Goal: Information Seeking & Learning: Learn about a topic

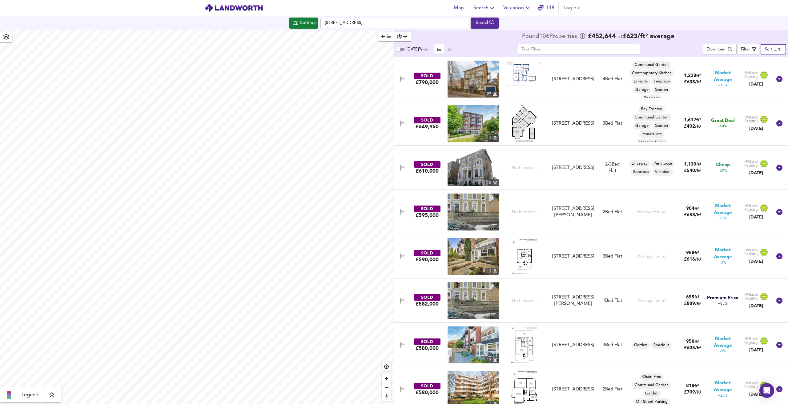
scroll to position [13, 0]
click at [307, 24] on div "Settings" at bounding box center [308, 23] width 16 height 8
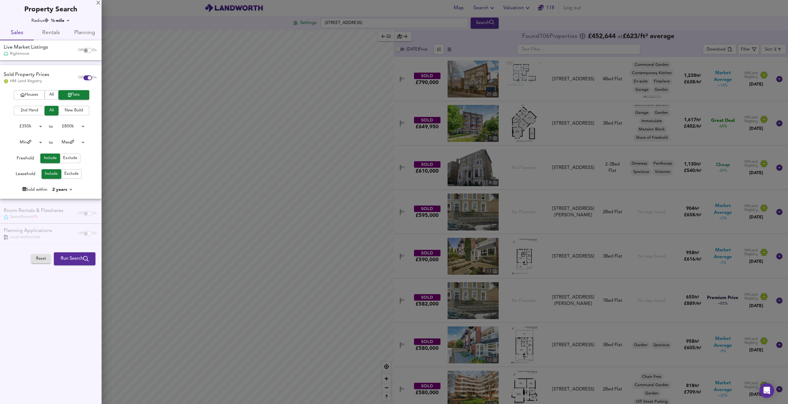
click at [82, 123] on body "Map Search Valuation [STREET_ADDRESS] Search Legend Found 106 Propert ies £ 452…" at bounding box center [394, 202] width 788 height 404
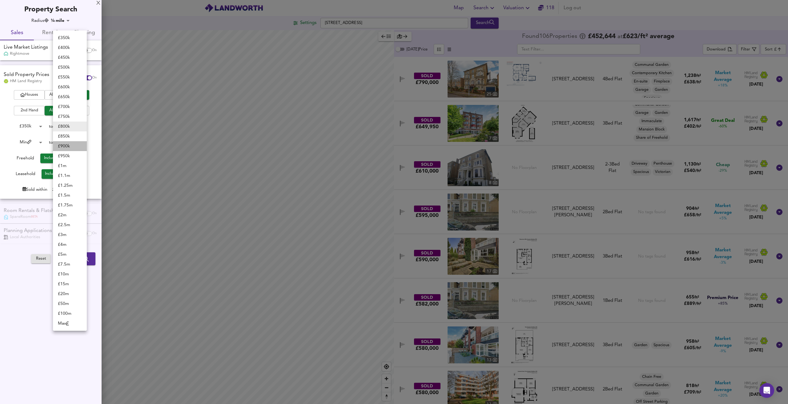
click at [74, 143] on li "£ 900k" at bounding box center [70, 146] width 34 height 10
type input "900000"
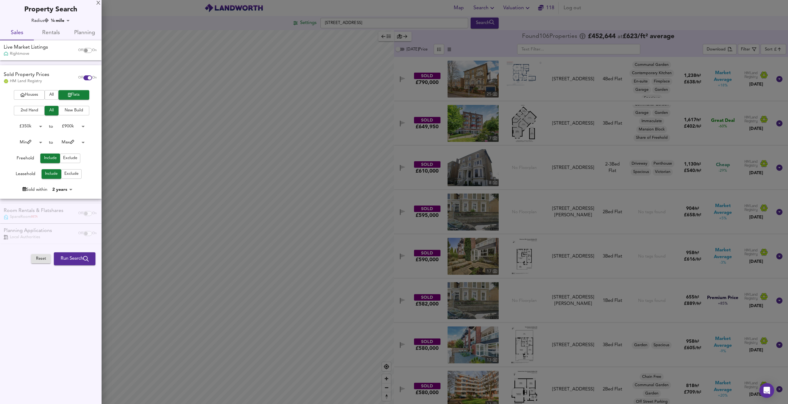
click at [76, 263] on button "Run Search" at bounding box center [75, 258] width 42 height 13
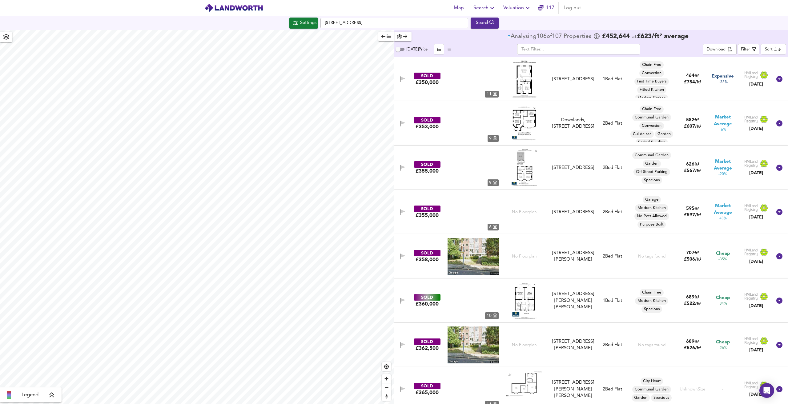
click at [781, 52] on body "Map Search Valuation [STREET_ADDRESS] Search Legend Analysing 106 of 107 Proper…" at bounding box center [394, 202] width 788 height 404
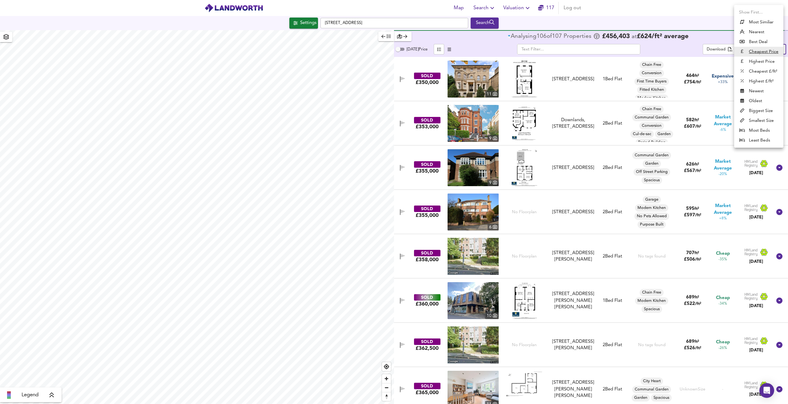
click at [764, 60] on li "Highest Price" at bounding box center [758, 62] width 49 height 10
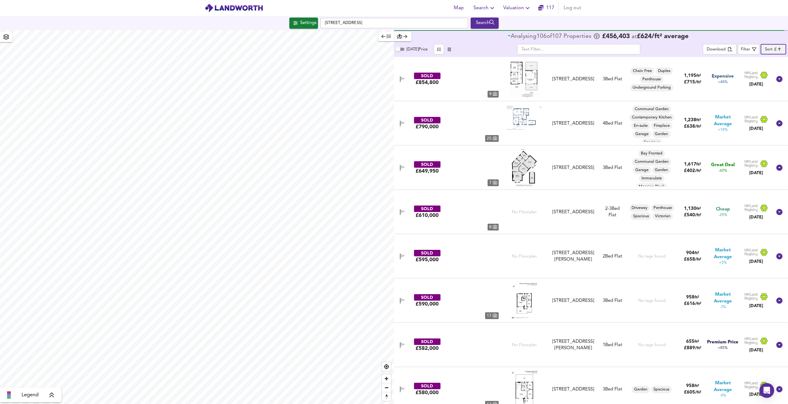
type input "expensive"
